Goal: Task Accomplishment & Management: Use online tool/utility

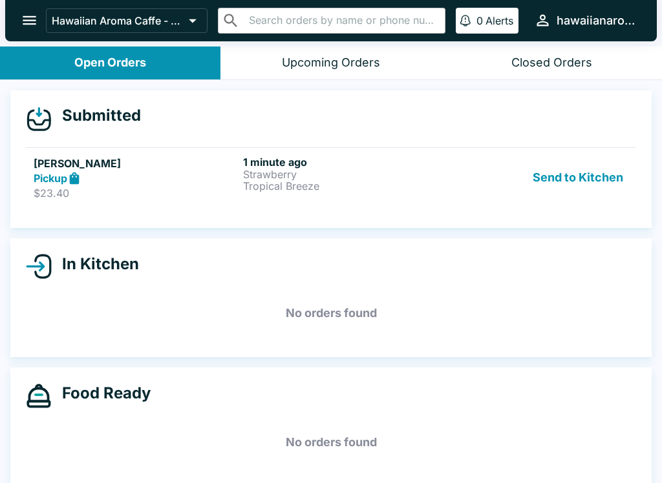
click at [365, 183] on p "Tropical Breeze" at bounding box center [345, 186] width 204 height 12
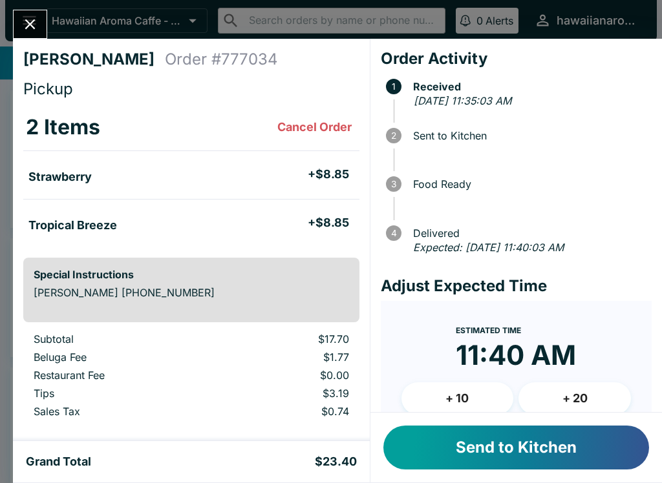
click at [520, 457] on button "Send to Kitchen" at bounding box center [516, 448] width 266 height 44
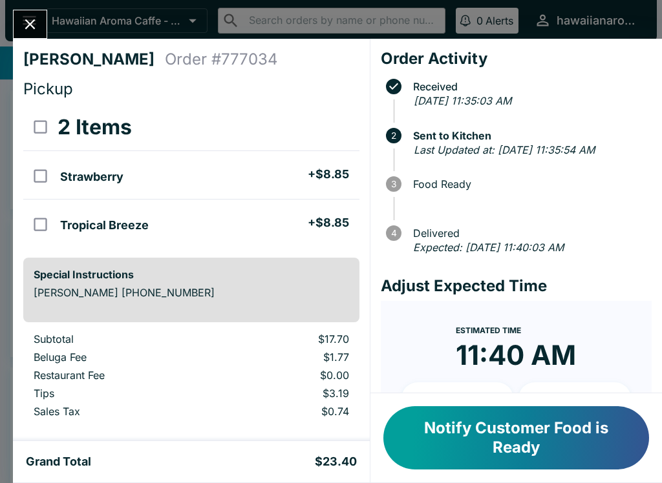
click at [452, 477] on div "Notify Customer Food is Ready" at bounding box center [515, 437] width 291 height 89
click at [505, 432] on button "Notify Customer Food is Ready" at bounding box center [516, 437] width 266 height 63
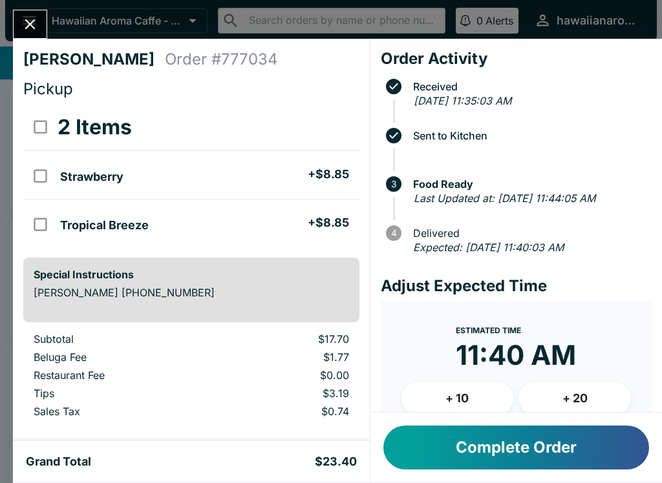
click at [563, 468] on button "Complete Order" at bounding box center [516, 448] width 266 height 44
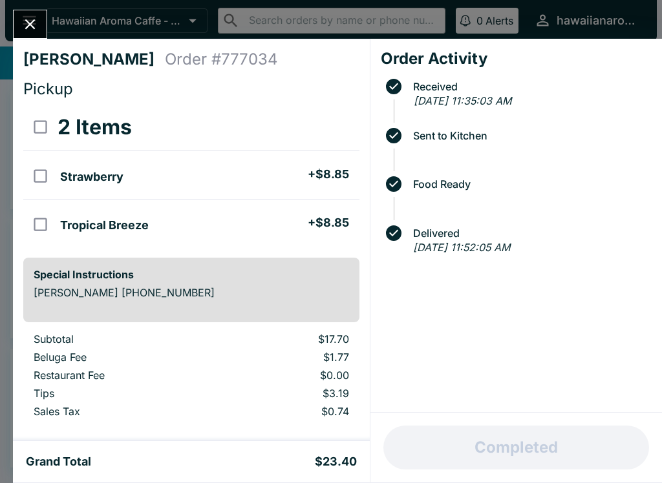
click at [36, 28] on icon "Close" at bounding box center [29, 24] width 17 height 17
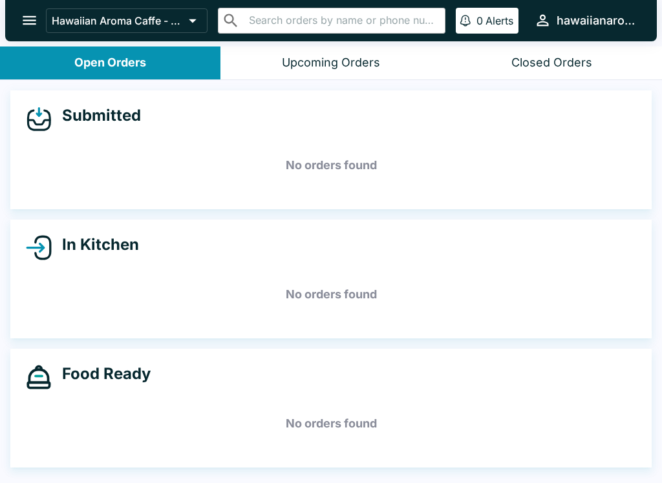
click at [32, 23] on icon "open drawer" at bounding box center [29, 20] width 17 height 17
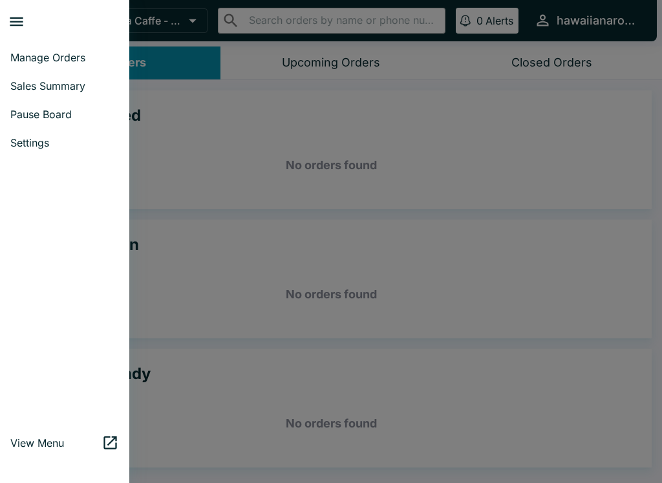
click at [59, 79] on span "Sales Summary" at bounding box center [64, 85] width 109 height 13
select select "03:00"
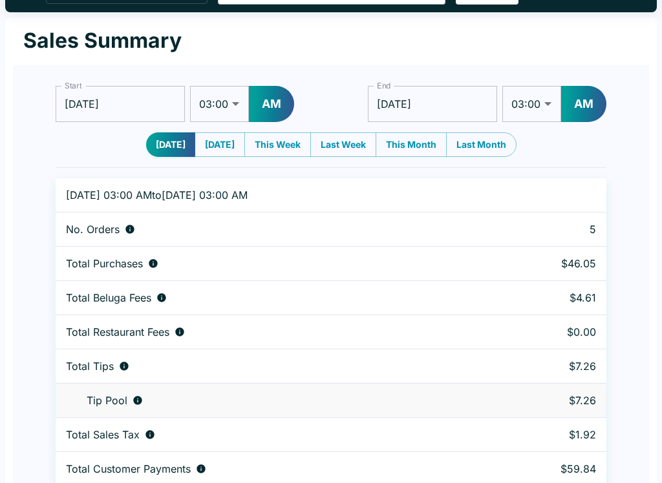
scroll to position [39, 0]
